Goal: Transaction & Acquisition: Book appointment/travel/reservation

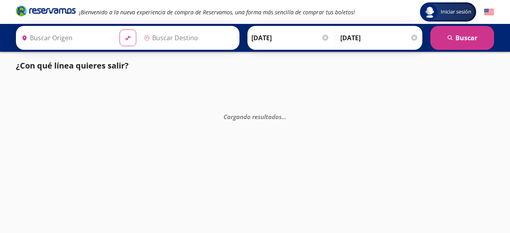
type input "Toluca, [GEOGRAPHIC_DATA]"
type input "Central Autobuses Capu, [GEOGRAPHIC_DATA]"
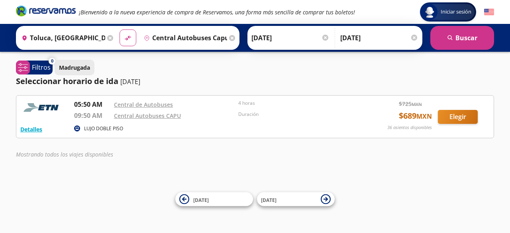
click at [65, 63] on p "Madrugada" at bounding box center [74, 67] width 31 height 8
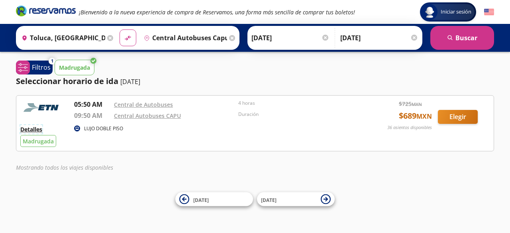
click at [34, 131] on button "Detalles" at bounding box center [31, 129] width 22 height 8
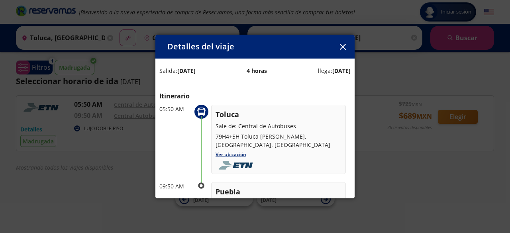
click at [341, 49] on icon "button" at bounding box center [343, 47] width 6 height 6
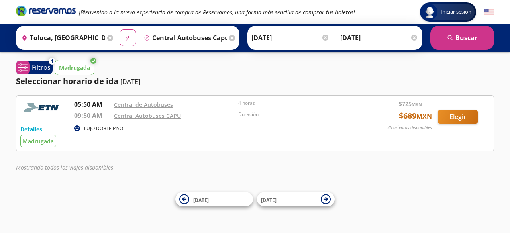
click at [84, 35] on input "Toluca, [GEOGRAPHIC_DATA]" at bounding box center [61, 38] width 87 height 20
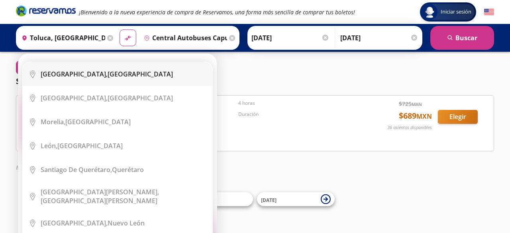
click at [112, 78] on div "[GEOGRAPHIC_DATA], [GEOGRAPHIC_DATA]" at bounding box center [107, 74] width 132 height 9
type input "[GEOGRAPHIC_DATA], [GEOGRAPHIC_DATA]"
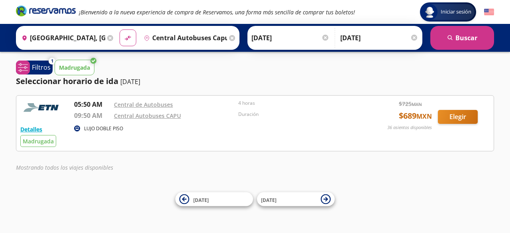
click at [230, 39] on icon at bounding box center [232, 38] width 6 height 6
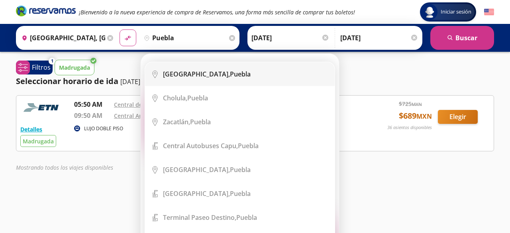
click at [173, 76] on b "[GEOGRAPHIC_DATA]," at bounding box center [196, 74] width 67 height 9
type input "[GEOGRAPHIC_DATA], [GEOGRAPHIC_DATA]"
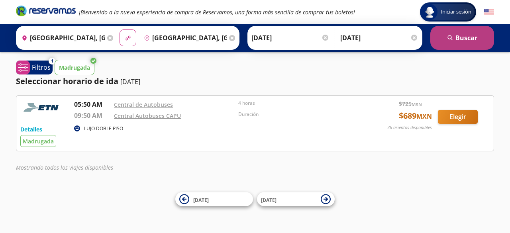
click at [471, 42] on button "search [GEOGRAPHIC_DATA]" at bounding box center [463, 38] width 64 height 24
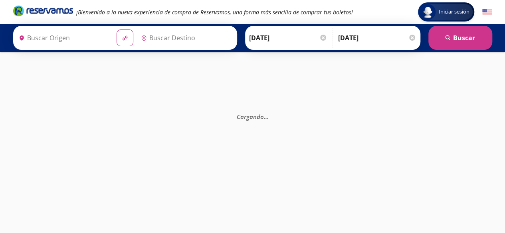
type input "[GEOGRAPHIC_DATA], [GEOGRAPHIC_DATA]"
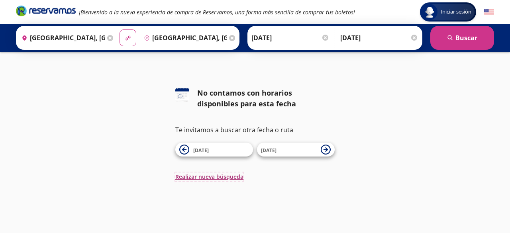
click at [229, 180] on button "Realizar nueva búsqueda" at bounding box center [209, 177] width 68 height 8
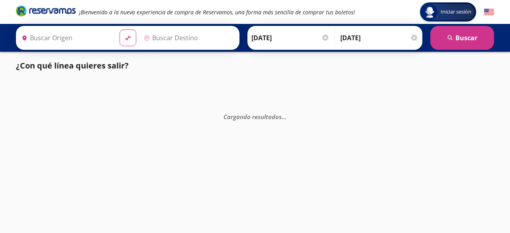
type input "Toluca, [GEOGRAPHIC_DATA]"
type input "[GEOGRAPHIC_DATA], [GEOGRAPHIC_DATA]"
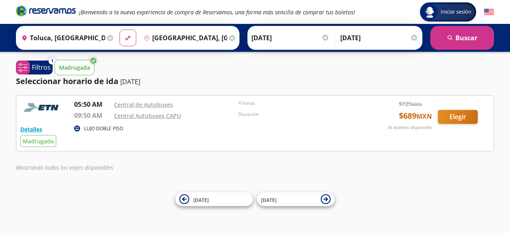
click at [217, 156] on div "Detalles LUJO DOBLE PISO Madrugada 05:50 AM Central de Autobuses 09:50 AM Centr…" at bounding box center [255, 135] width 479 height 81
click at [468, 39] on button "search [GEOGRAPHIC_DATA]" at bounding box center [463, 38] width 64 height 24
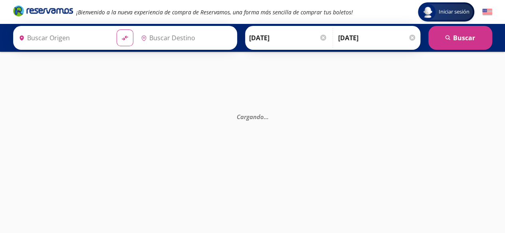
type input "[GEOGRAPHIC_DATA], [GEOGRAPHIC_DATA]"
type input "Toluca, [GEOGRAPHIC_DATA]"
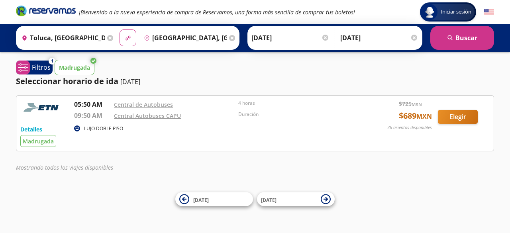
click at [52, 141] on span "Madrugada" at bounding box center [38, 142] width 31 height 8
click at [48, 141] on span "Madrugada" at bounding box center [38, 142] width 31 height 8
click at [35, 145] on div "Madrugada" at bounding box center [38, 141] width 36 height 12
click at [31, 129] on button "Detalles" at bounding box center [31, 129] width 22 height 8
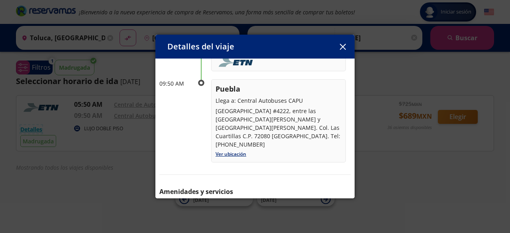
scroll to position [123, 0]
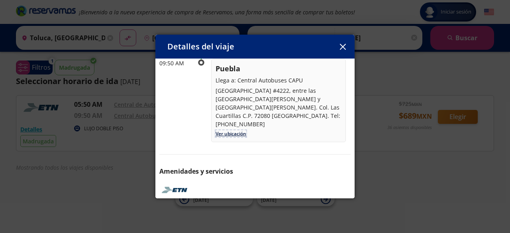
click at [235, 130] on link "Ver ubicación" at bounding box center [231, 133] width 31 height 7
click at [342, 47] on icon "button" at bounding box center [343, 47] width 6 height 6
